Goal: Transaction & Acquisition: Purchase product/service

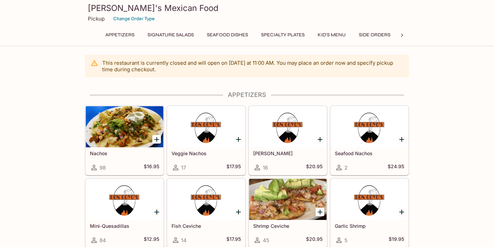
click at [197, 156] on h5 "Veggie Nachos" at bounding box center [206, 154] width 69 height 6
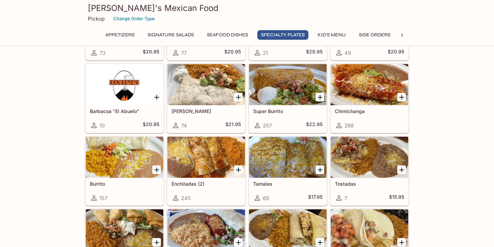
scroll to position [700, 0]
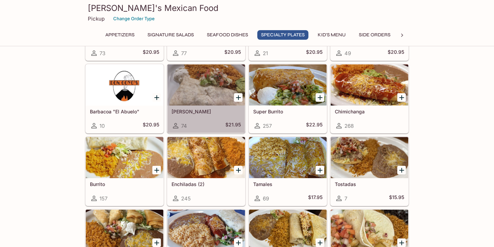
click at [214, 100] on div at bounding box center [207, 85] width 78 height 41
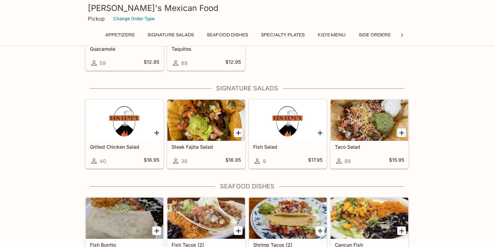
scroll to position [247, 0]
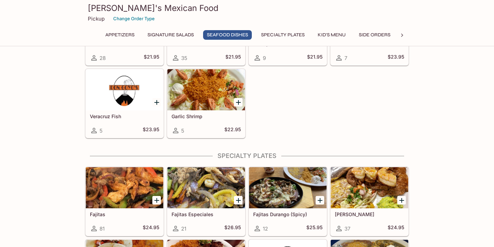
scroll to position [453, 0]
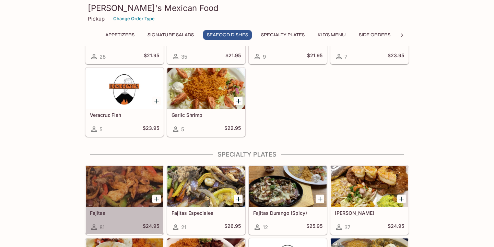
click at [116, 189] on div at bounding box center [125, 186] width 78 height 41
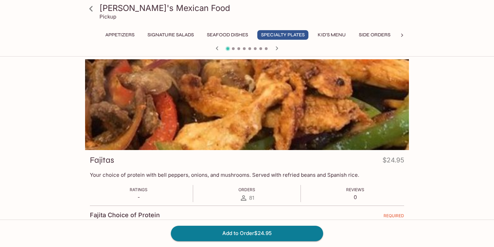
click at [160, 214] on div "Fajita Choice of Protein REQUIRED" at bounding box center [247, 217] width 314 height 10
click at [157, 214] on h4 "Fajita Choice of Protein" at bounding box center [125, 216] width 70 height 8
click at [234, 49] on span at bounding box center [233, 48] width 3 height 3
click at [278, 48] on icon "button" at bounding box center [277, 48] width 2 height 4
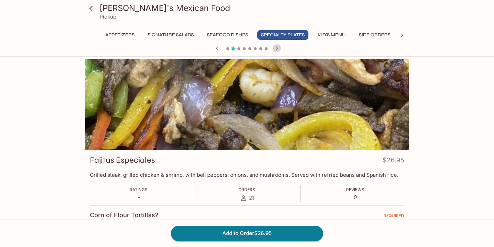
click at [279, 47] on icon "button" at bounding box center [277, 48] width 8 height 8
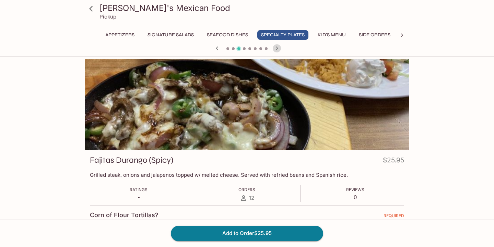
click at [277, 48] on icon "button" at bounding box center [277, 48] width 2 height 4
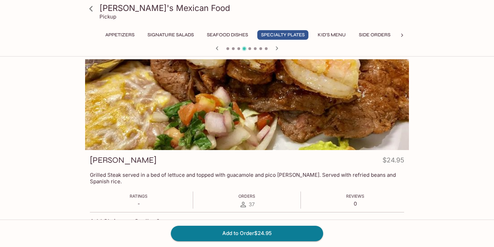
click at [228, 49] on span at bounding box center [228, 48] width 3 height 3
click at [240, 49] on span at bounding box center [239, 48] width 3 height 3
click at [218, 48] on icon "button" at bounding box center [217, 48] width 8 height 8
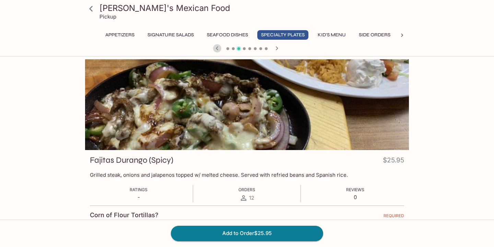
click at [218, 48] on icon "button" at bounding box center [217, 48] width 8 height 8
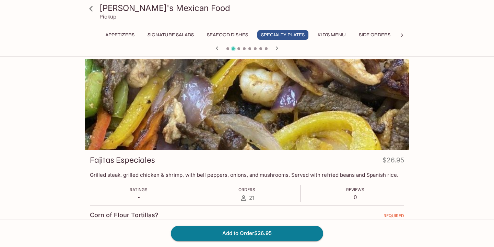
click at [218, 48] on icon "button" at bounding box center [217, 48] width 8 height 8
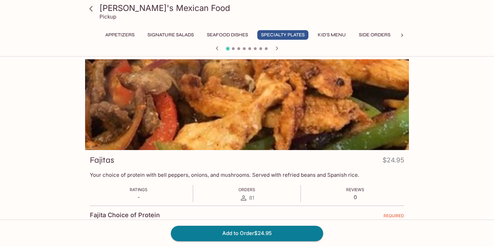
click at [234, 49] on span at bounding box center [233, 48] width 3 height 3
click at [233, 50] on span at bounding box center [233, 48] width 3 height 3
click at [277, 49] on icon "button" at bounding box center [277, 48] width 8 height 8
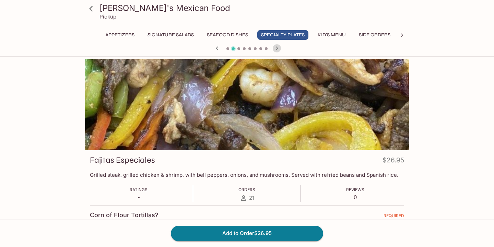
click at [277, 49] on icon "button" at bounding box center [277, 48] width 8 height 8
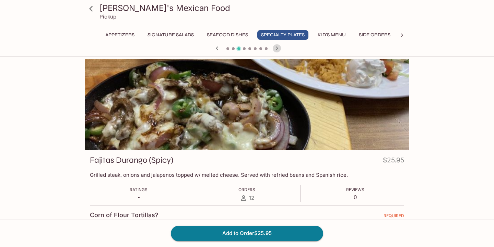
click at [277, 49] on icon "button" at bounding box center [277, 48] width 8 height 8
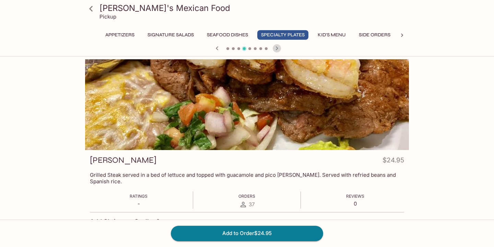
click at [278, 50] on icon "button" at bounding box center [277, 48] width 8 height 8
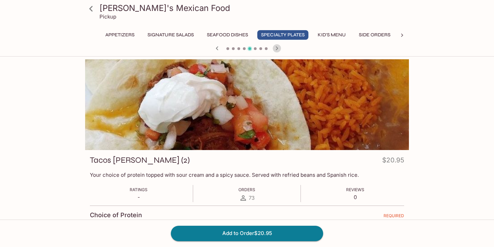
click at [278, 50] on icon "button" at bounding box center [277, 48] width 8 height 8
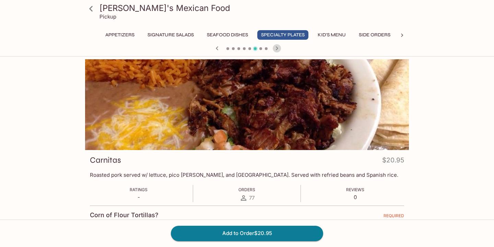
click at [278, 50] on icon "button" at bounding box center [277, 48] width 8 height 8
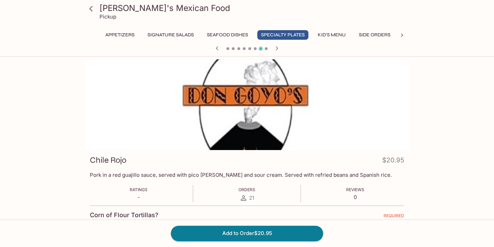
click at [277, 53] on div at bounding box center [247, 49] width 330 height 10
click at [279, 51] on icon "button" at bounding box center [277, 48] width 8 height 8
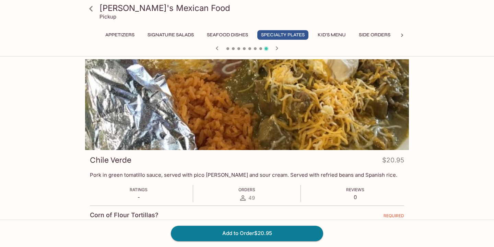
click at [279, 54] on div "Don Goyo's Mexican Food Pickup Appetizers Signature Salads Seafood Dishes Speci…" at bounding box center [247, 28] width 494 height 57
click at [245, 84] on div at bounding box center [247, 104] width 324 height 91
click at [233, 49] on span at bounding box center [233, 48] width 3 height 3
click at [219, 54] on div "Don Goyo's Mexican Food Pickup Appetizers Signature Salads Seafood Dishes Speci…" at bounding box center [247, 28] width 494 height 57
click at [218, 50] on icon "button" at bounding box center [217, 48] width 2 height 4
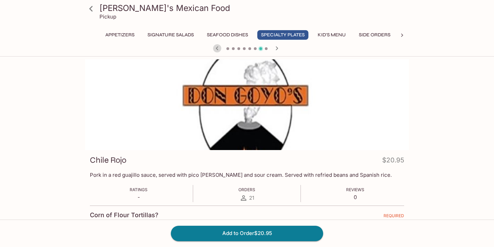
click at [218, 50] on icon "button" at bounding box center [217, 48] width 2 height 4
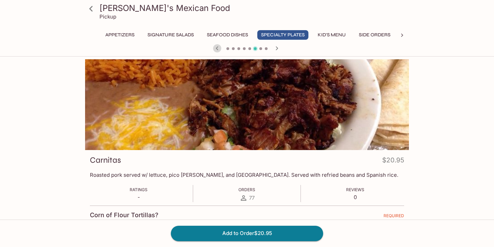
click at [218, 50] on icon "button" at bounding box center [217, 48] width 8 height 8
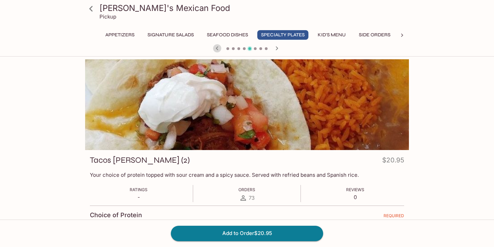
click at [219, 49] on icon "button" at bounding box center [217, 48] width 8 height 8
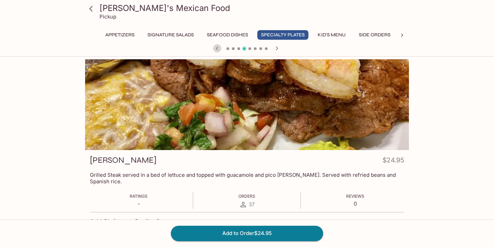
click at [219, 49] on icon "button" at bounding box center [217, 48] width 8 height 8
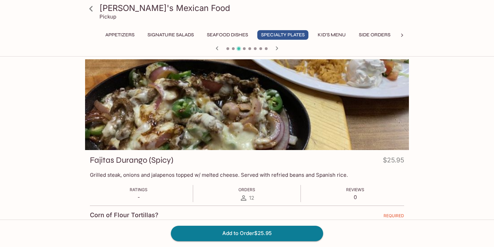
click at [220, 49] on icon "button" at bounding box center [217, 48] width 8 height 8
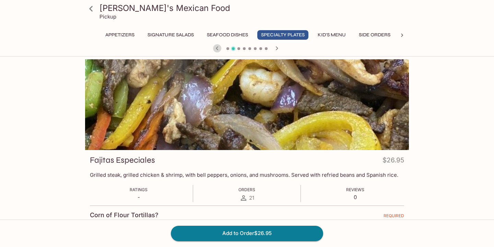
click at [220, 49] on icon "button" at bounding box center [217, 48] width 8 height 8
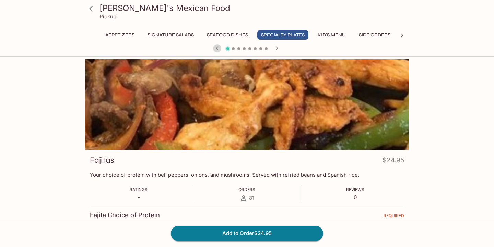
click at [220, 49] on icon "button" at bounding box center [217, 48] width 8 height 8
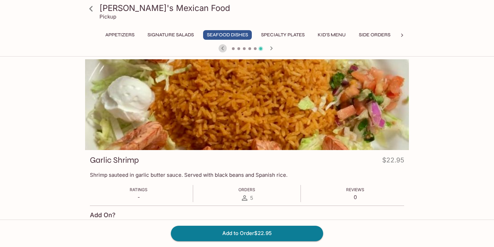
click at [223, 50] on icon "button" at bounding box center [223, 48] width 8 height 8
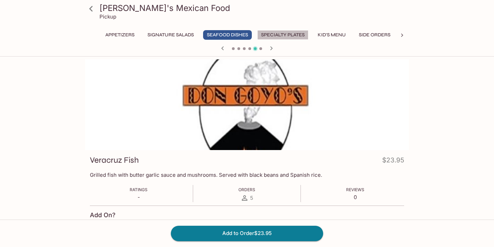
click at [283, 35] on button "Specialty Plates" at bounding box center [282, 35] width 51 height 10
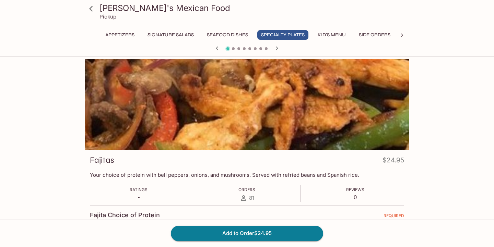
click at [276, 48] on icon "button" at bounding box center [277, 48] width 8 height 8
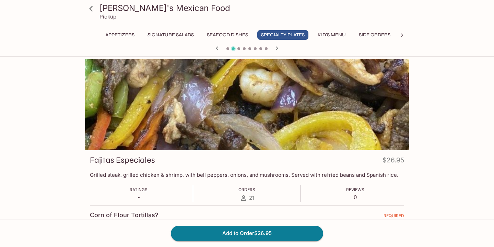
click at [277, 48] on icon "button" at bounding box center [277, 48] width 8 height 8
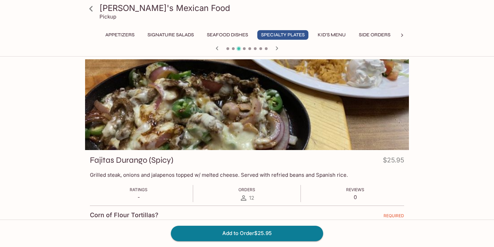
click at [277, 48] on icon "button" at bounding box center [277, 48] width 2 height 4
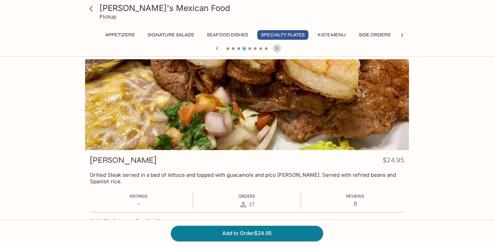
click at [279, 49] on icon "button" at bounding box center [277, 48] width 8 height 8
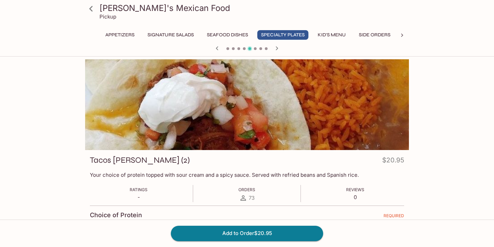
click at [213, 34] on button "Seafood Dishes" at bounding box center [227, 35] width 49 height 10
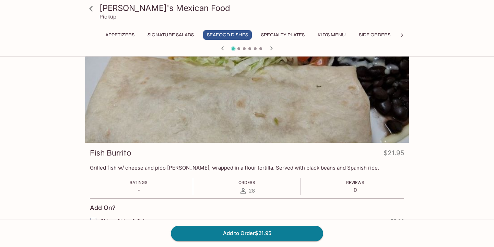
scroll to position [3, 0]
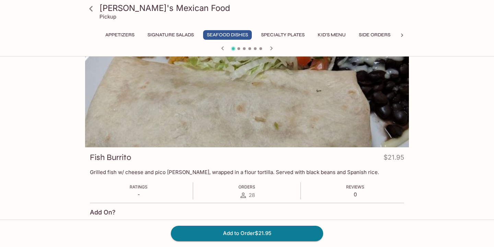
click at [273, 35] on button "Specialty Plates" at bounding box center [282, 35] width 51 height 10
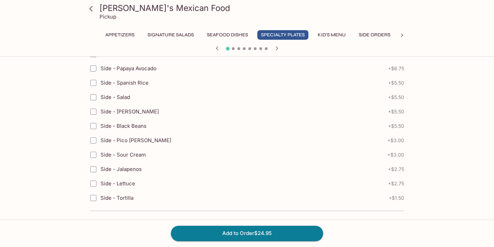
scroll to position [366, 0]
